Goal: Task Accomplishment & Management: Manage account settings

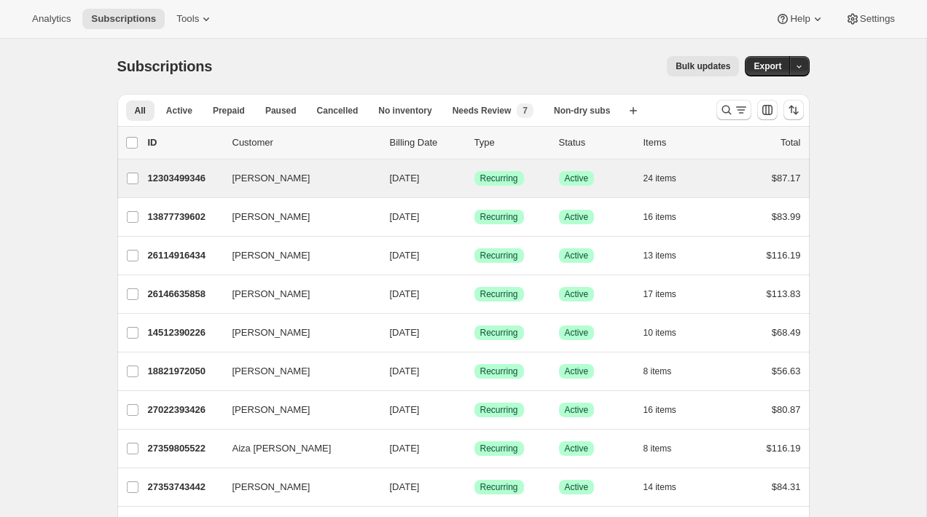
click at [322, 162] on div "Britney Kalan 12303499346 Britney Kalan 01/28/2025 Success Recurring Success Ac…" at bounding box center [463, 179] width 692 height 38
click at [181, 182] on p "12303499346" at bounding box center [184, 178] width 73 height 15
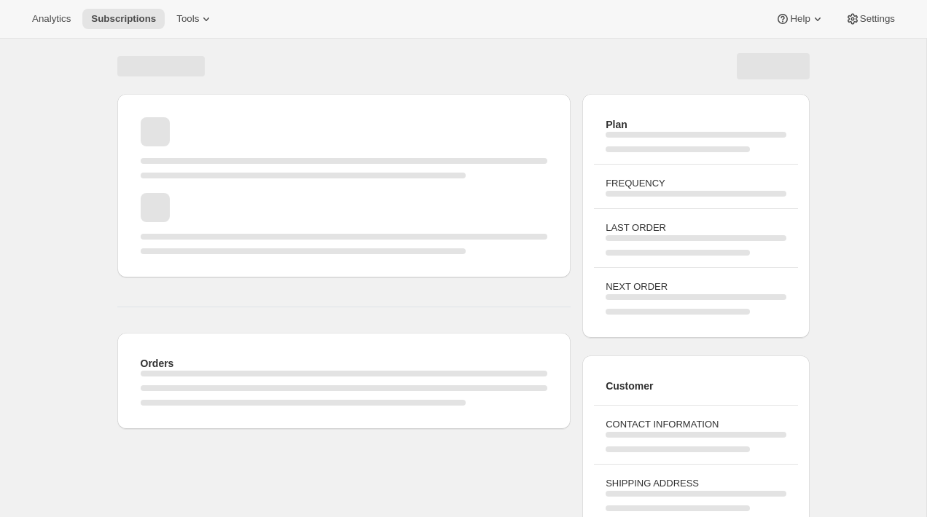
click at [430, 60] on div "Page loading" at bounding box center [463, 66] width 692 height 26
click at [214, 28] on button "Tools" at bounding box center [195, 19] width 55 height 20
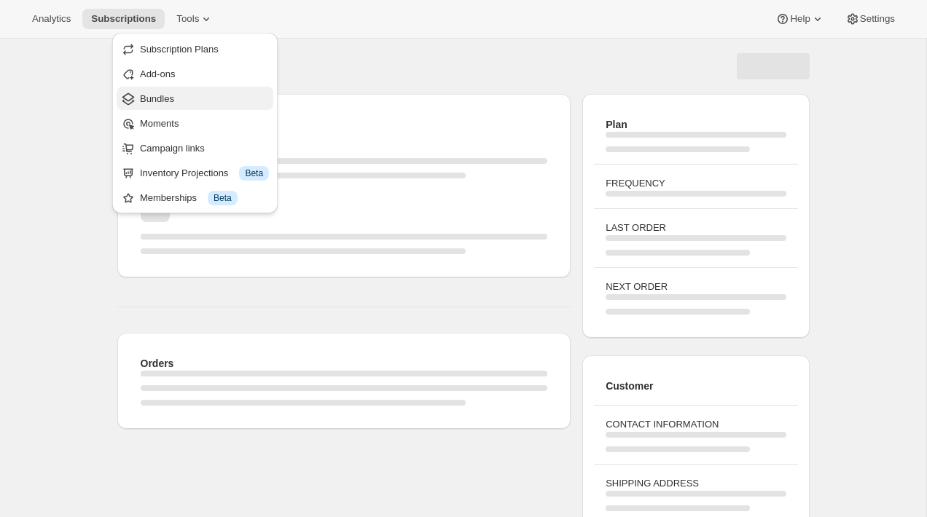
drag, startPoint x: 200, startPoint y: 53, endPoint x: 181, endPoint y: 109, distance: 59.2
click at [181, 109] on ul "Subscription Plans Add-ons Bundles Moments Campaign links Inventory Projections…" at bounding box center [195, 123] width 157 height 172
click at [181, 109] on button "Bundles" at bounding box center [195, 98] width 157 height 23
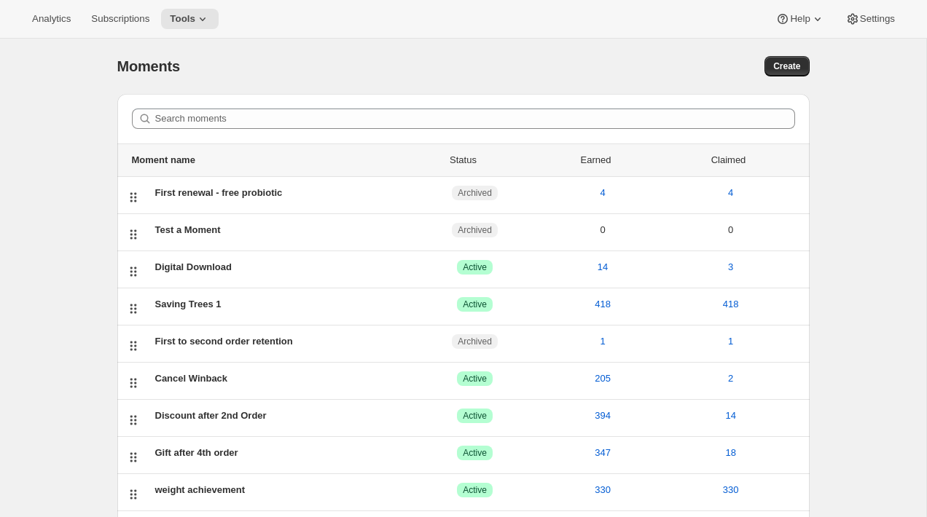
click at [119, 32] on div "Analytics Subscriptions Tools Help Settings" at bounding box center [463, 19] width 927 height 39
click at [128, 23] on span "Subscriptions" at bounding box center [120, 19] width 58 height 12
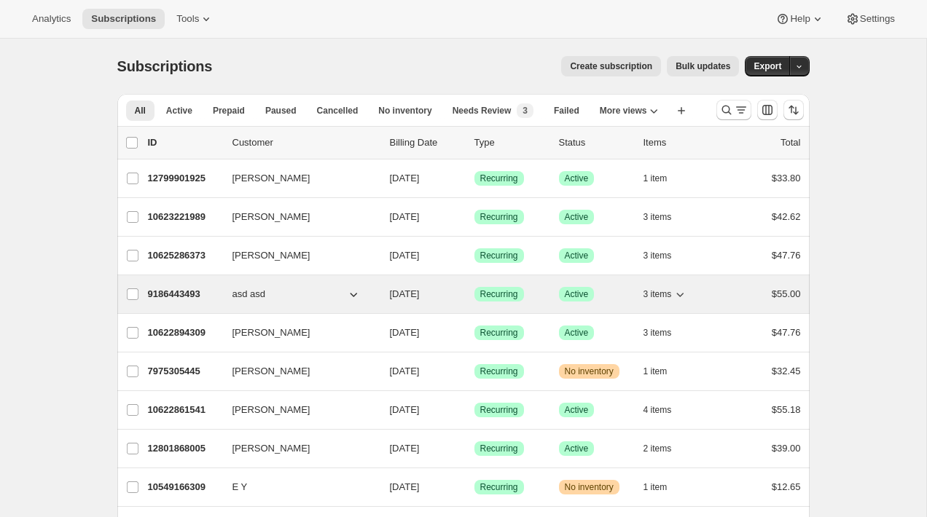
click at [239, 304] on div "9186443493 asd asd [DATE] Success Recurring Success Active 3 items $55.00" at bounding box center [474, 294] width 653 height 20
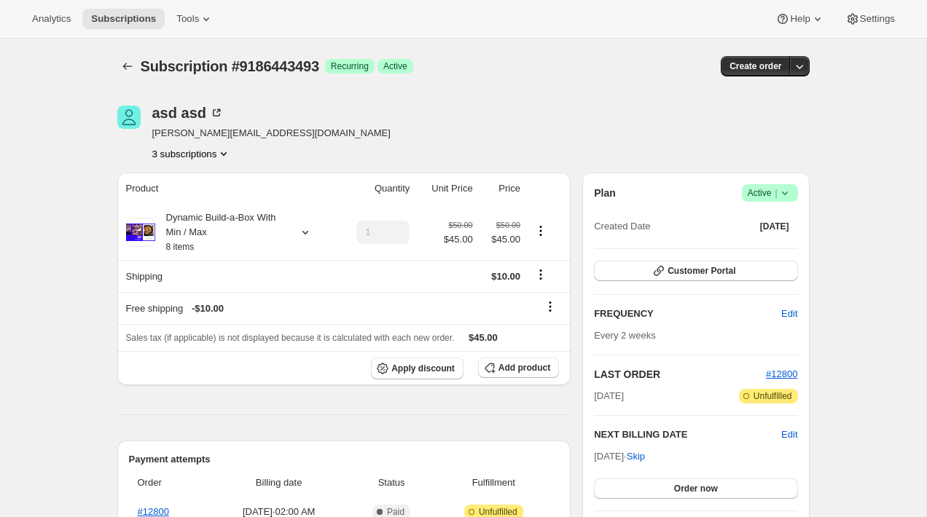
click at [492, 110] on div "asd asd [PERSON_NAME][EMAIL_ADDRESS][DOMAIN_NAME] 3 subscriptions" at bounding box center [359, 133] width 485 height 55
click at [565, 112] on div "asd asd [PERSON_NAME][EMAIL_ADDRESS][DOMAIN_NAME] 3 subscriptions" at bounding box center [359, 133] width 485 height 55
click at [579, 112] on div "asd asd [PERSON_NAME][EMAIL_ADDRESS][DOMAIN_NAME] 3 subscriptions" at bounding box center [359, 133] width 485 height 55
click at [583, 117] on div "asd asd [PERSON_NAME][EMAIL_ADDRESS][DOMAIN_NAME] 3 subscriptions" at bounding box center [359, 133] width 485 height 55
